Goal: Entertainment & Leisure: Consume media (video, audio)

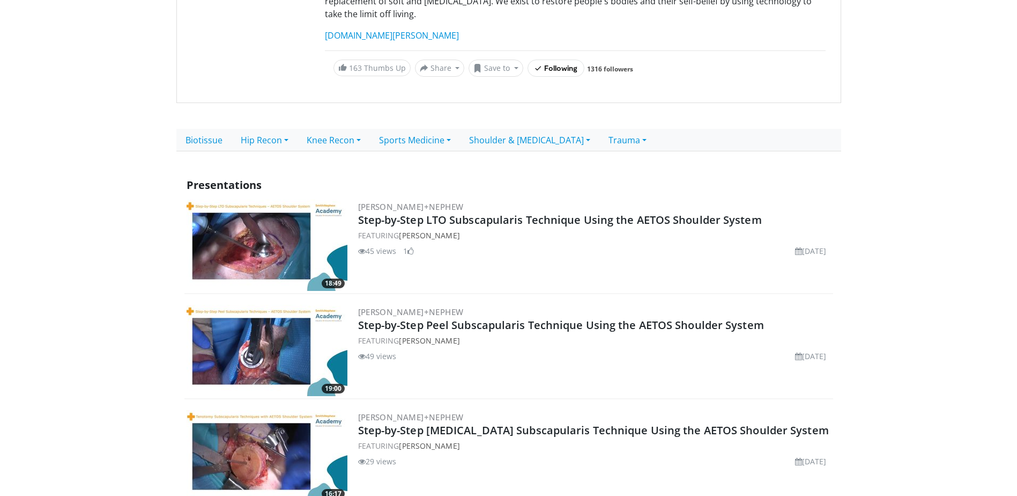
scroll to position [215, 0]
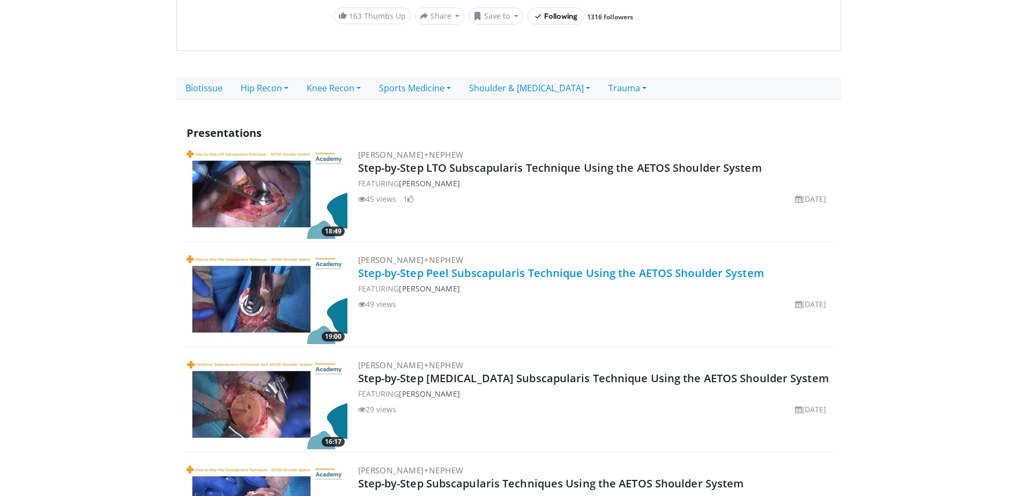
click at [446, 265] on link "Step-by-Step Peel Subscapularis Technique Using the AETOS Shoulder System" at bounding box center [561, 272] width 406 height 14
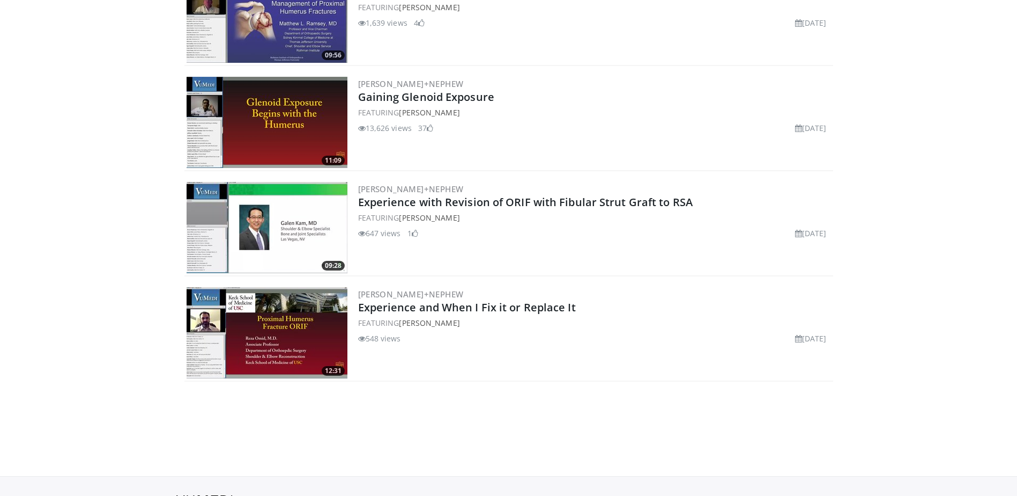
scroll to position [3806, 0]
